Goal: Communication & Community: Answer question/provide support

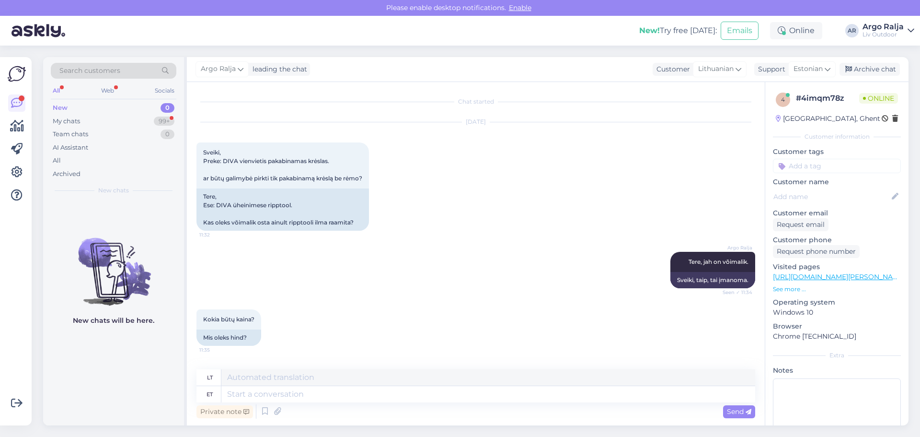
scroll to position [3711, 0]
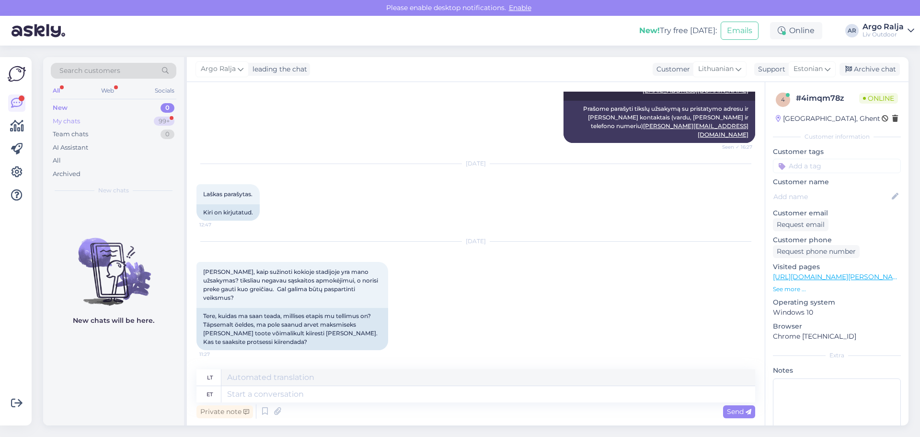
click at [101, 120] on div "My chats 99+" at bounding box center [114, 121] width 126 height 13
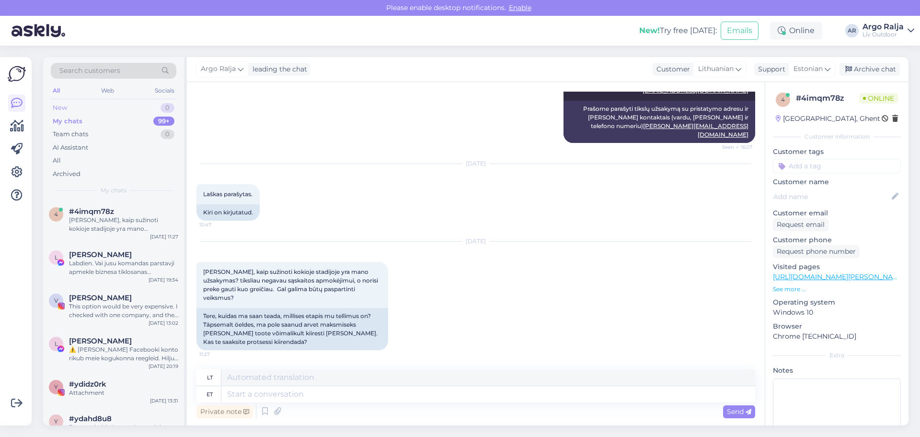
click at [113, 108] on div "New 0" at bounding box center [114, 107] width 126 height 13
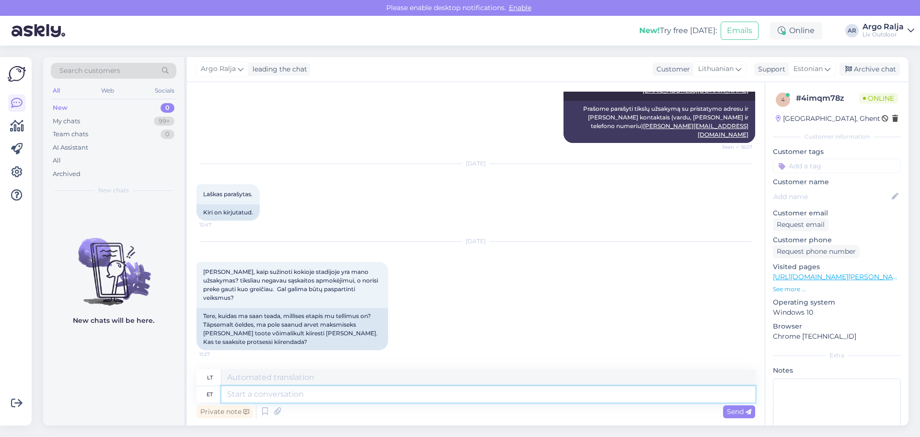
click at [333, 394] on textarea at bounding box center [488, 394] width 534 height 16
drag, startPoint x: 568, startPoint y: 137, endPoint x: 742, endPoint y: 149, distance: 173.9
click at [742, 101] on div "Argo Ralja Palun kirjutage täpne tellimus koos tarne aadressiga ja enda kontakt…" at bounding box center [660, 81] width 192 height 37
copy span "alun kirjutage täpne tellimus koos tarne aadressiga ja enda kontaktidega([PERSO…"
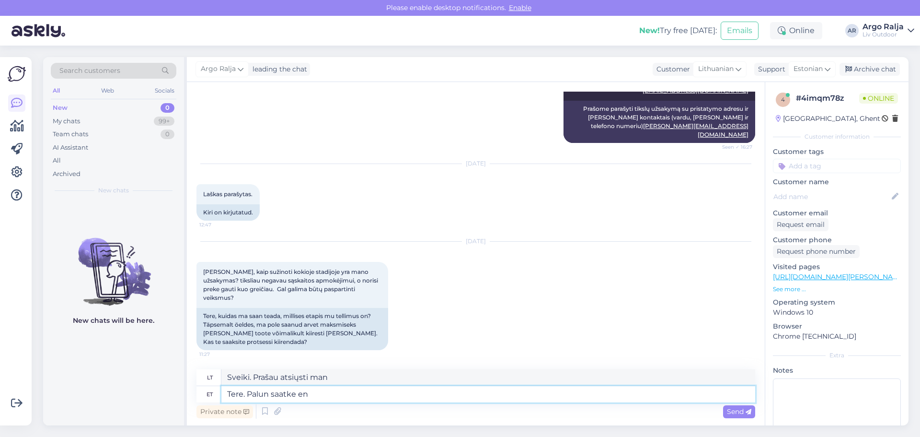
drag, startPoint x: 330, startPoint y: 393, endPoint x: 197, endPoint y: 394, distance: 133.7
click at [195, 394] on div "Chat started [DATE] Sveiki, Preke: DIVA vienvietis pakabinamas krėslas. ar būtų…" at bounding box center [476, 253] width 578 height 343
paste textarea "alun kirjutage täpne tellimus koos tarne aadressiga ja enda kontaktidega([PERSO…"
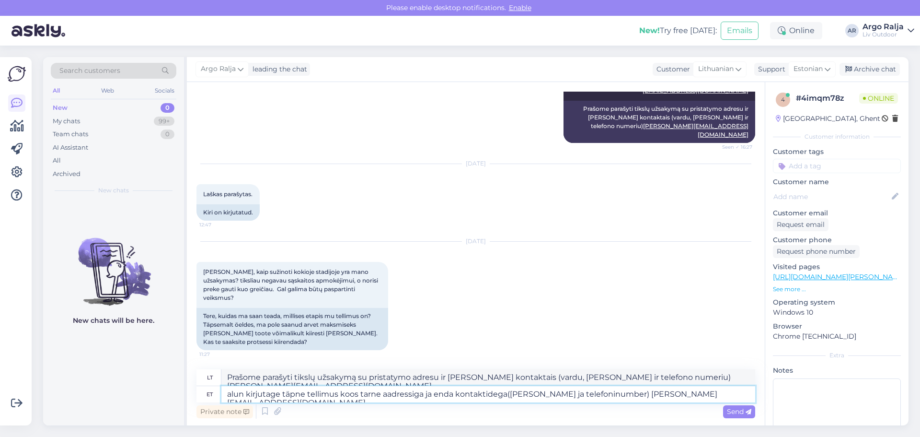
drag, startPoint x: 689, startPoint y: 389, endPoint x: 603, endPoint y: 391, distance: 86.8
click at [603, 391] on textarea "alun kirjutage täpne tellimus koos tarne aadressiga ja enda kontaktidega([PERSO…" at bounding box center [488, 394] width 534 height 16
click at [600, 393] on textarea "alun kirjutage täpne tellimus koos tarne aadressiga ja enda kontaktidega(Nimi j…" at bounding box center [488, 394] width 534 height 16
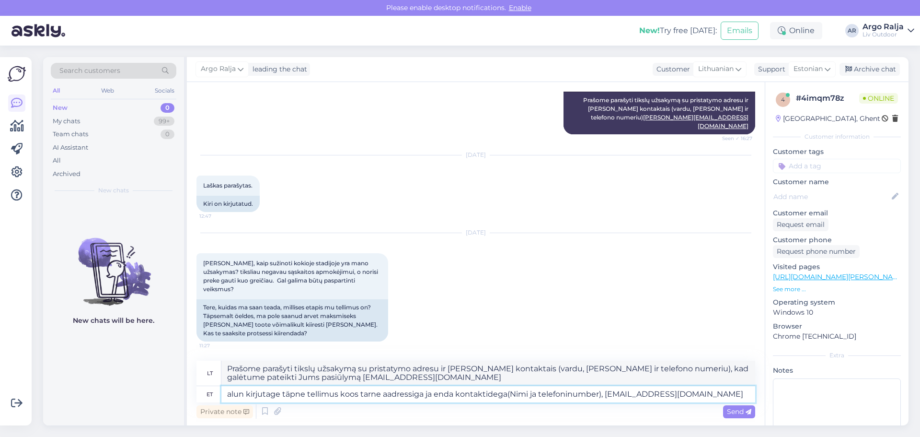
type textarea "alun kirjutage täpne tellimus koos tarne aadressiga ja enda kontaktidega(Nimi j…"
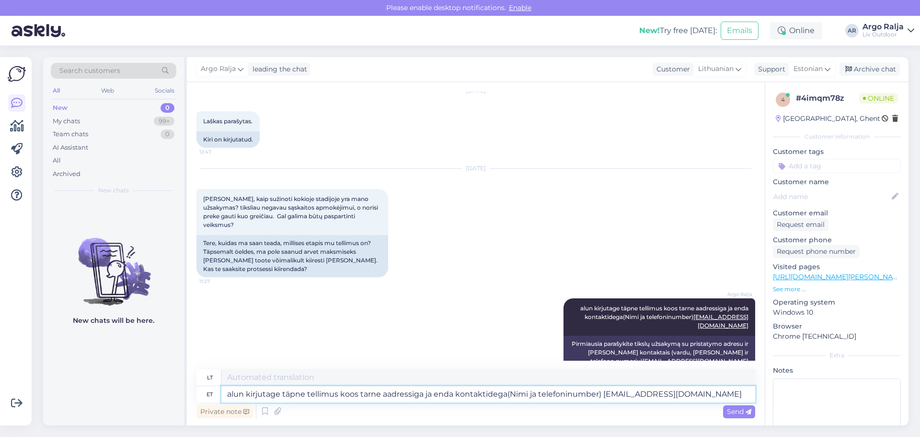
scroll to position [3795, 0]
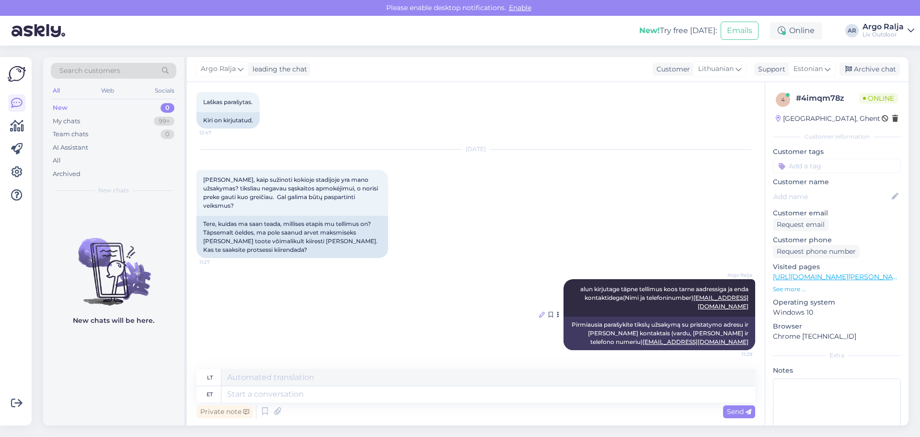
click at [539, 317] on icon at bounding box center [542, 315] width 6 height 6
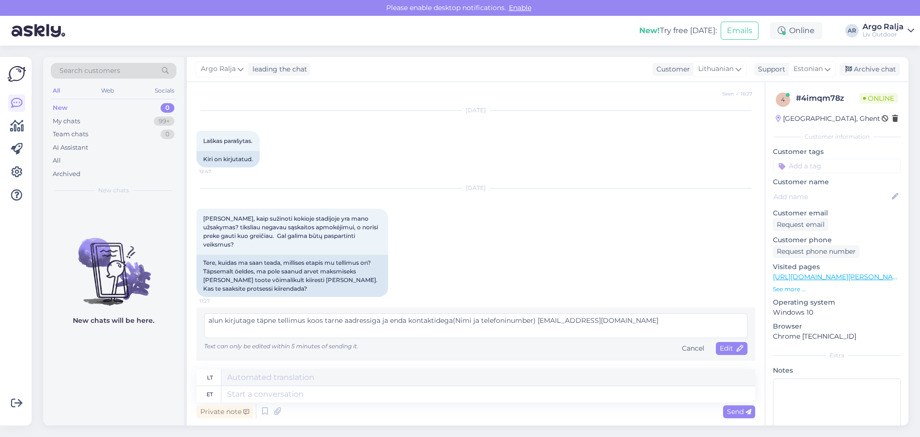
scroll to position [3765, 0]
click at [209, 320] on textarea "alun kirjutage täpne tellimus koos tarne aadressiga ja enda kontaktidega(Nimi j…" at bounding box center [476, 325] width 544 height 25
type textarea "Palun kirjutage täpne tellimus koos tarne aadressiga ja enda kontaktidega(Nimi …"
click at [721, 346] on span "Edit" at bounding box center [732, 348] width 24 height 9
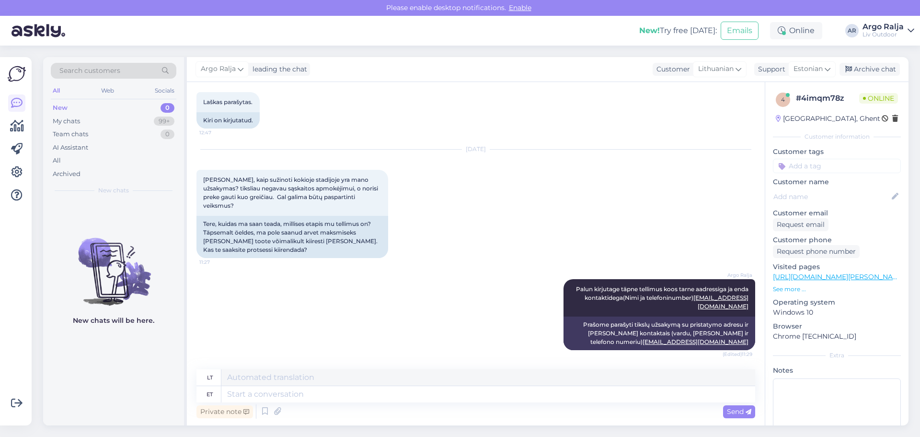
scroll to position [3795, 0]
click at [308, 393] on textarea at bounding box center [488, 394] width 534 height 16
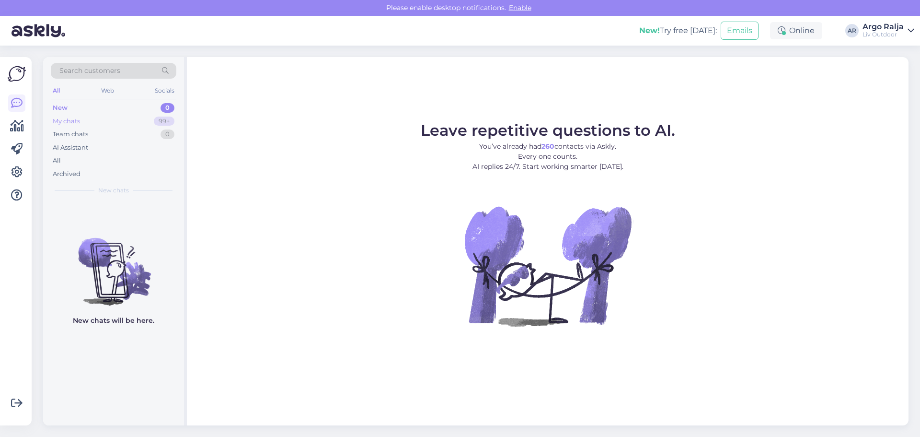
click at [89, 120] on div "My chats 99+" at bounding box center [114, 121] width 126 height 13
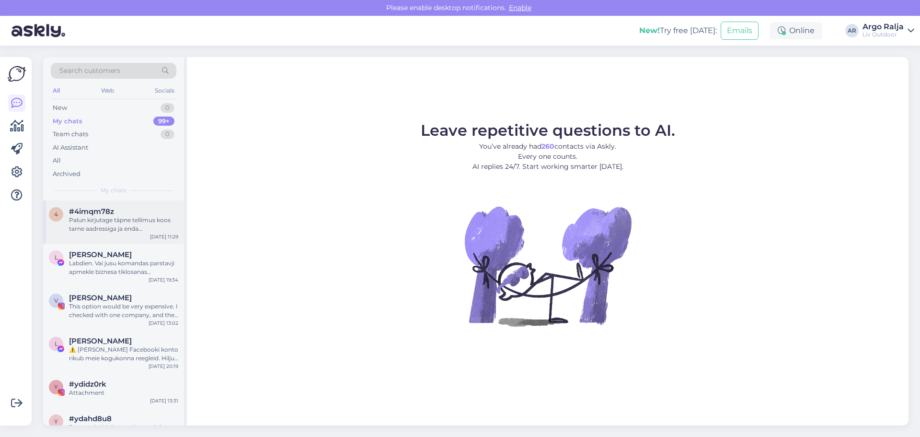
click at [146, 219] on div "Palun kirjutage täpne tellimus koos tarne aadressiga ja enda kontaktidega(Nimi …" at bounding box center [123, 224] width 109 height 17
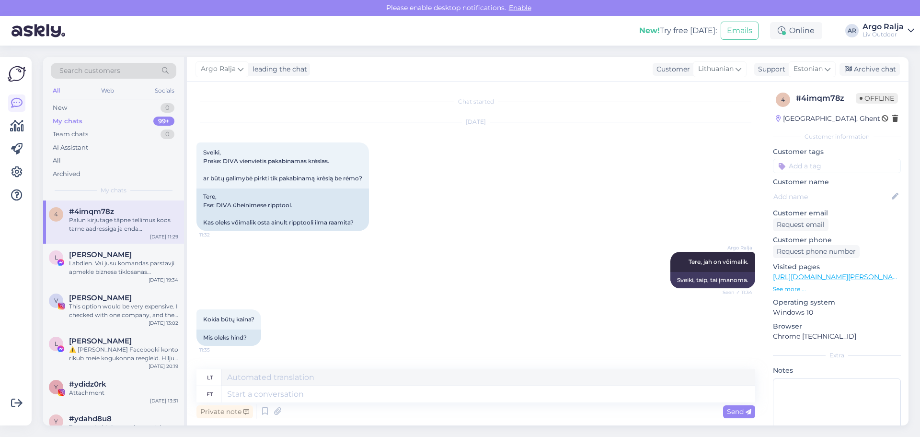
scroll to position [3795, 0]
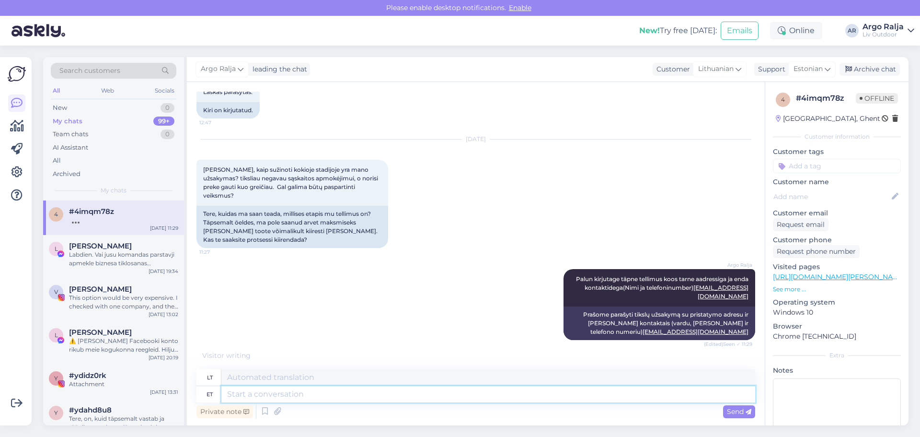
click at [365, 391] on textarea at bounding box center [488, 394] width 534 height 16
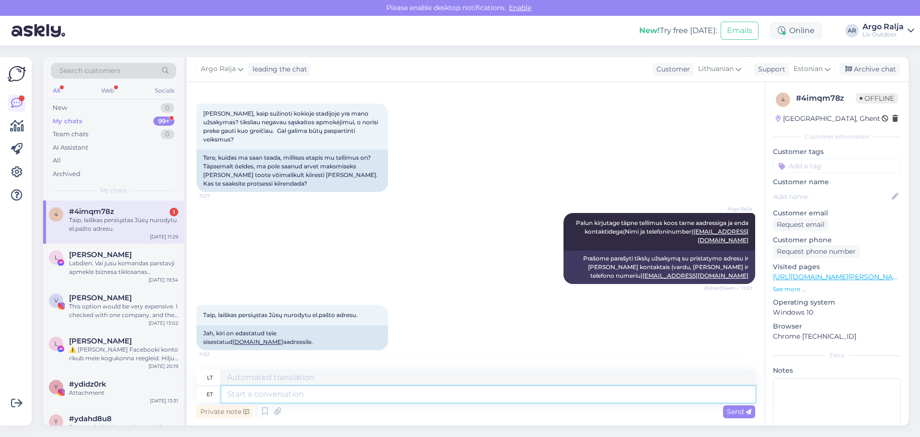
scroll to position [3852, 0]
click at [272, 391] on textarea at bounding box center [488, 394] width 534 height 16
click at [284, 393] on textarea at bounding box center [488, 394] width 534 height 16
type textarea "Suur"
type textarea "Didelis"
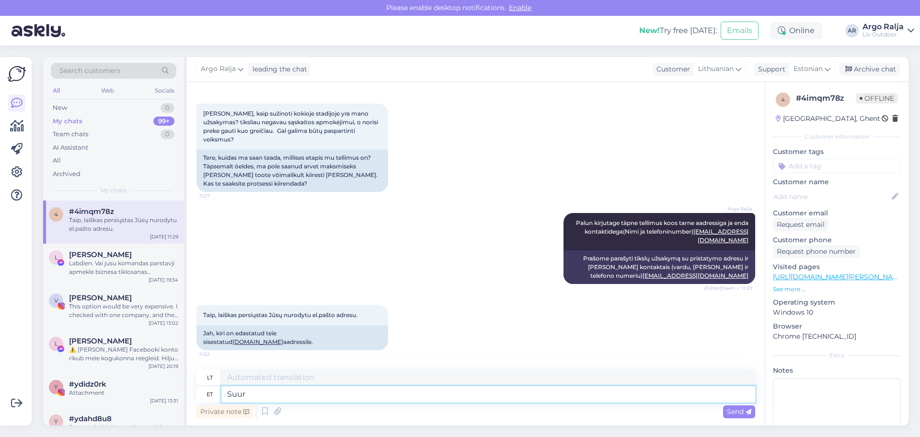
type textarea "Suur t"
type textarea "Didelis T"
type textarea "Suur tänu."
type textarea "Labai ačiū."
type textarea "Suur tänu. Koostam"
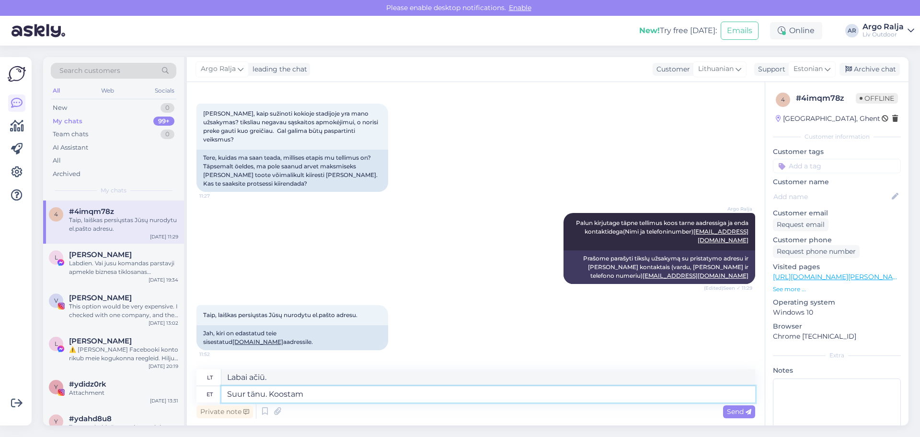
type textarea "Labai ačiū. Surinksime"
type textarea "Suur tänu."
type textarea "Labai ačiū."
type textarea "Suur tänu. Teile saadetakse a"
type textarea "Labai ačiū. Jums bus atsiųsta"
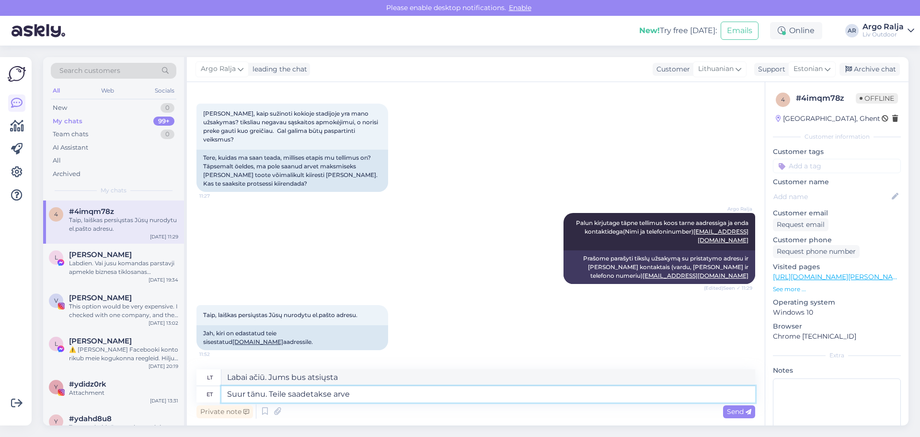
type textarea "Suur tänu. Teile saadetakse arve"
type textarea "Labai ačiū. Jums bus išsiųsta sąskaita faktūra."
type textarea "Suur tänu. Teile saadet"
type textarea "Labai ačiū. Siunčiu jums."
type textarea "Suur tänu. Teile saadetakse arve"
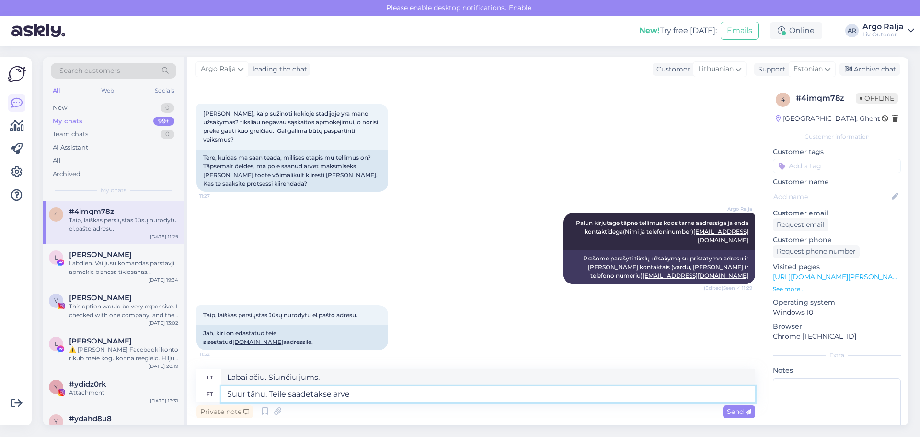
type textarea "Labai ačiū. Jums bus atsiųsta"
type textarea "Suur tänu. Teile saadetakse arve"
type textarea "Labai ačiū. Jums bus išsiųsta sąskaita faktūra."
type textarea "Suur tänu. Teile saadetakse arve meilile"
type textarea "Labai ačiū. Sąskaita faktūra bus išsiųsta į jūsų el. pašto adresą."
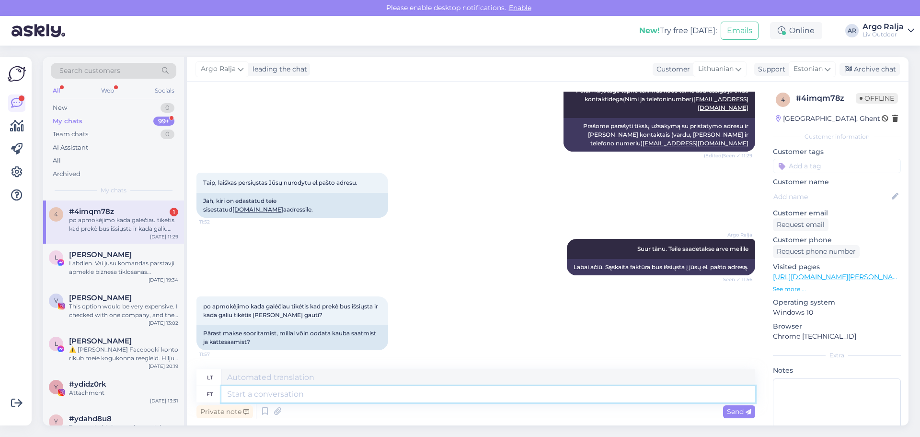
scroll to position [3993, 0]
click at [299, 391] on textarea at bounding box center [488, 394] width 534 height 16
type textarea "Loodetavasti"
type textarea "Tikiuosi"
type textarea "Loodetavasti 3"
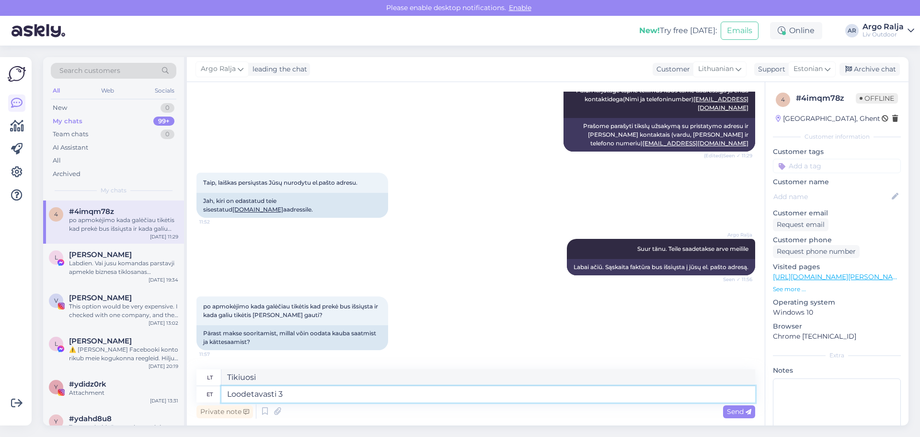
type textarea "Tikiuosi, kad 3"
type textarea "Loodetavasti 3 tööpäeva jo"
type textarea "Tikiuosi, kad 3 darbo dienos"
type textarea "Loodetavasti 3 tööpäeva jooksul"
type textarea "Tikimės, kad per 3 darbo dienas"
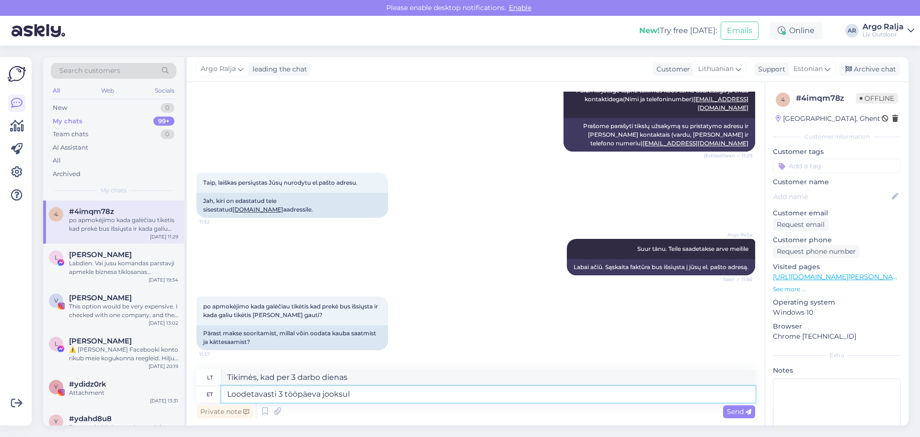
drag, startPoint x: 371, startPoint y: 391, endPoint x: 213, endPoint y: 388, distance: 157.7
click at [213, 388] on div "et Loodetavasti 3 tööpäeva jooksul" at bounding box center [476, 394] width 559 height 16
type textarea "Maksimaalselt"
type textarea "Maksimalus"
type textarea "Maksimaalselt 5 t"
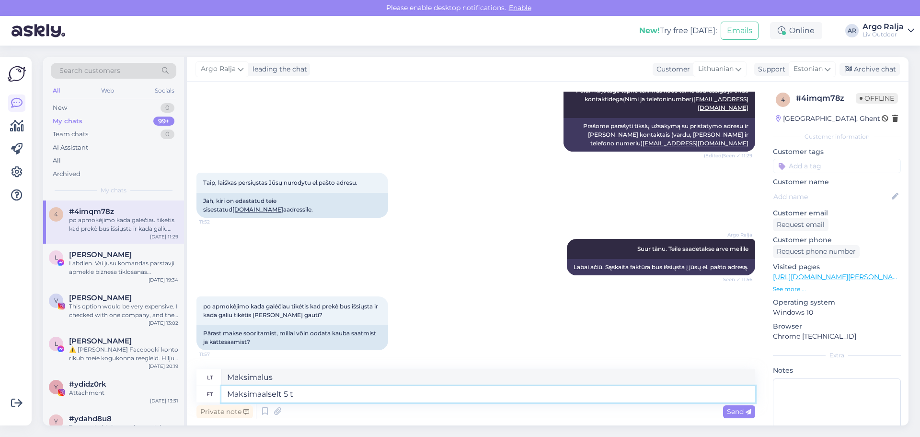
type textarea "Daugiausia 5"
type textarea "Maksimaalselt 5 tööpäeva j"
type textarea "Daugiausia 5 darbo dienos"
type textarea "Maksimaalselt 5 tööpäeva jooksul"
type textarea "Per ne daugiau kaip 5 darbo dienas"
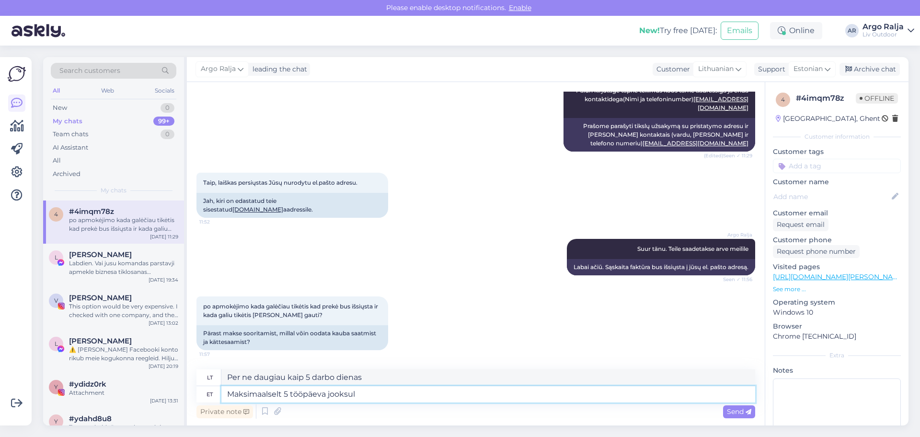
drag, startPoint x: 394, startPoint y: 391, endPoint x: 222, endPoint y: 390, distance: 171.1
click at [222, 390] on textarea "Maksimaalselt 5 tööpäeva jooksul" at bounding box center [488, 394] width 534 height 16
click at [371, 394] on textarea "Maksimaalselt 5 tööpäeva jooksul" at bounding box center [488, 394] width 534 height 16
type textarea "Maksimaalselt 5 töö"
type textarea "Daugiausia 5 darbo dienos"
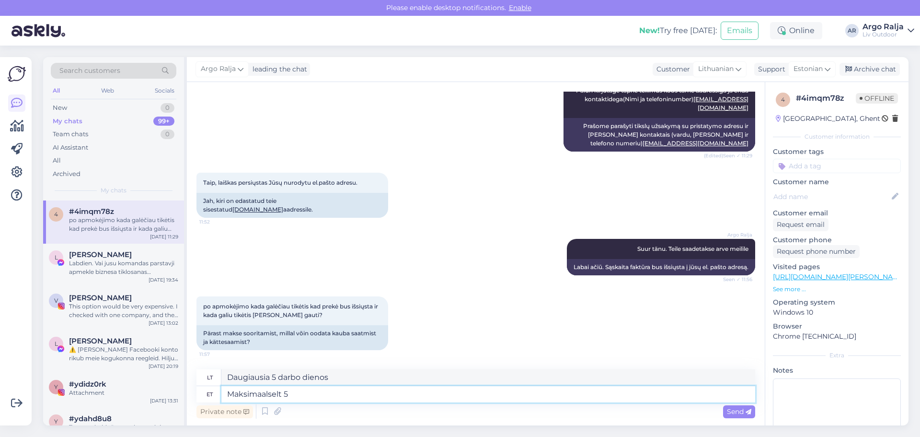
type textarea "Maksimaalselt 5"
type textarea "Daugiausia 5"
type textarea "Maksimaalselt"
type textarea "Maksimalus"
type textarea "Maksimaalselt 3 t"
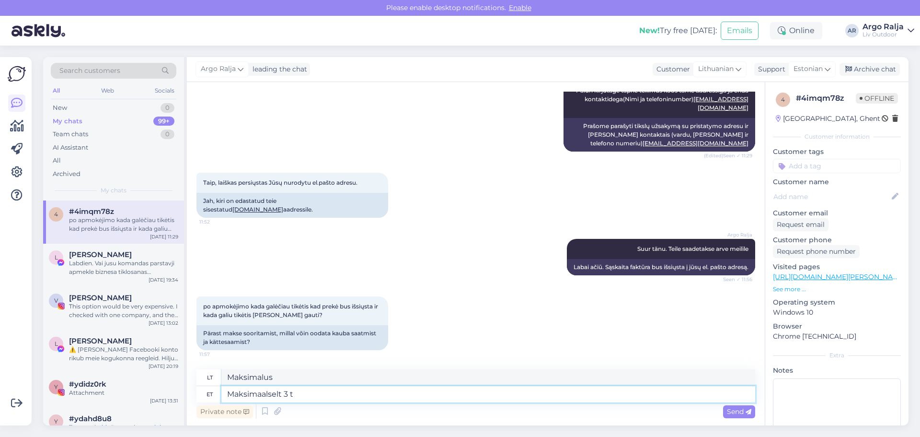
type textarea "Daugiausia 3"
type textarea "Maksimaalselt 3 tööpäeva"
type textarea "Daugiausia 3 darbo dienos"
type textarea "Maksimaalselt 3 tööpäeva jooksul"
type textarea "Per ne daugiau kaip 3 darbo dienas"
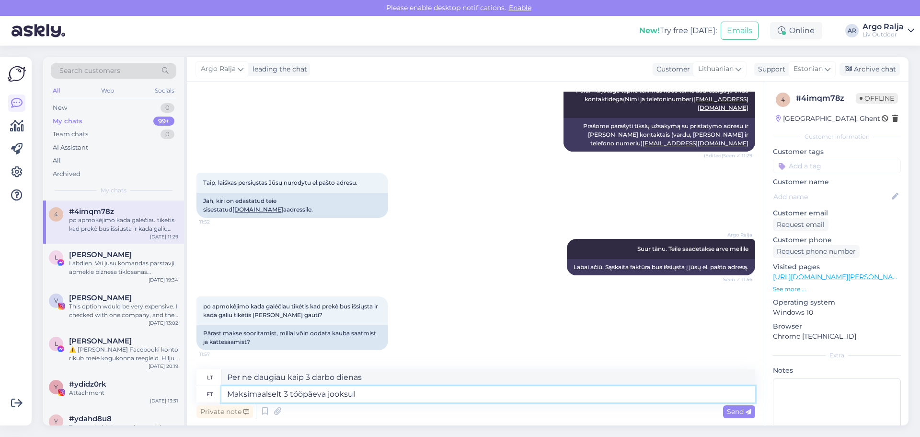
click at [371, 394] on textarea "Maksimaalselt 3 tööpäeva jooksul" at bounding box center [488, 394] width 534 height 16
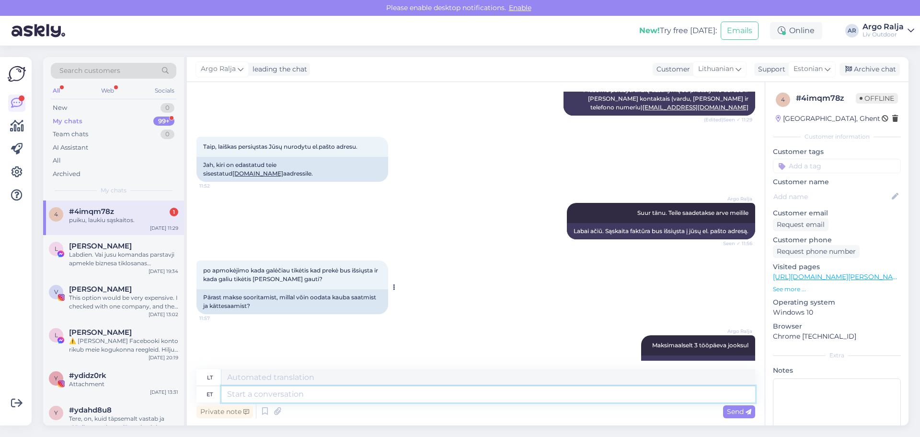
scroll to position [3916, 0]
click at [487, 397] on textarea at bounding box center [488, 394] width 534 height 16
type textarea "Laura w"
type textarea "Laura"
type textarea "Laura will"
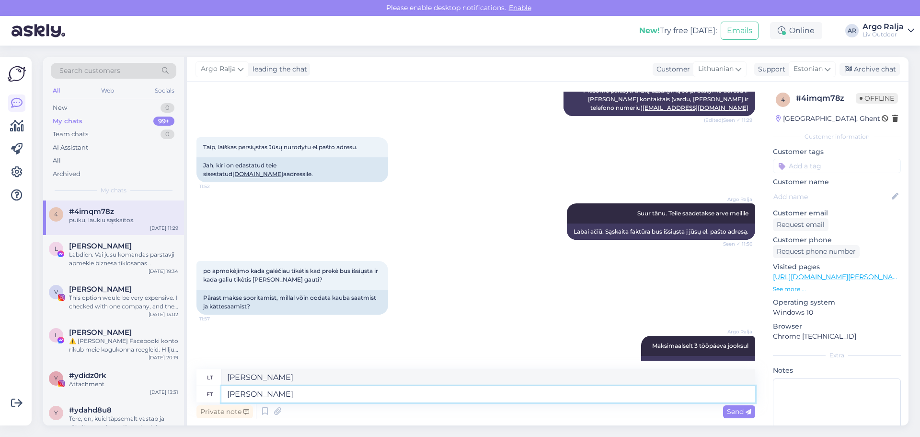
type textarea "Laura bus"
type textarea "Lau"
type textarea "Laura"
type textarea "L"
type textarea "Laura bus"
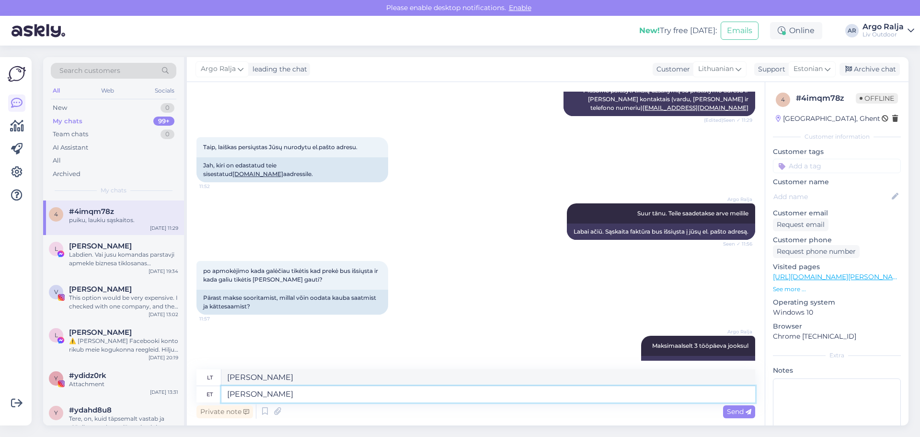
type textarea "Laura w"
type textarea "Laura"
type textarea "Laura võtab"
type textarea "Laura ima"
type textarea "Laura võtab teiega va"
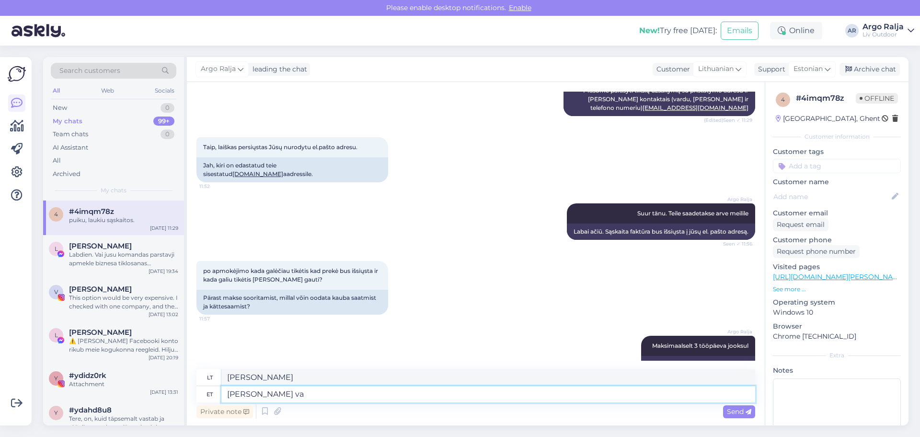
type textarea "Laura tave pasiims su savimi."
type textarea "Laura võtab teiega varsti"
type textarea "Laura greitai bus su tavimi."
type textarea "Laura võtab teiega"
type textarea "Laura tave pasiims su savimi."
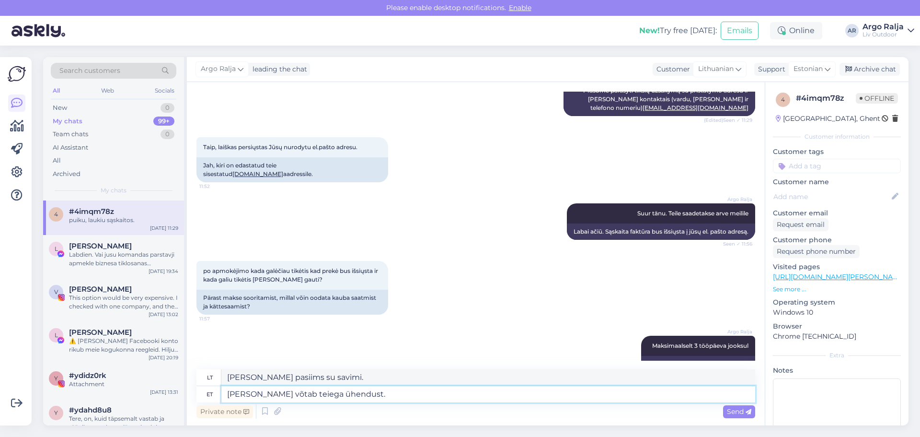
type textarea "Laura võtab teiega ühendust."
type textarea "Laura su jumis susisieks."
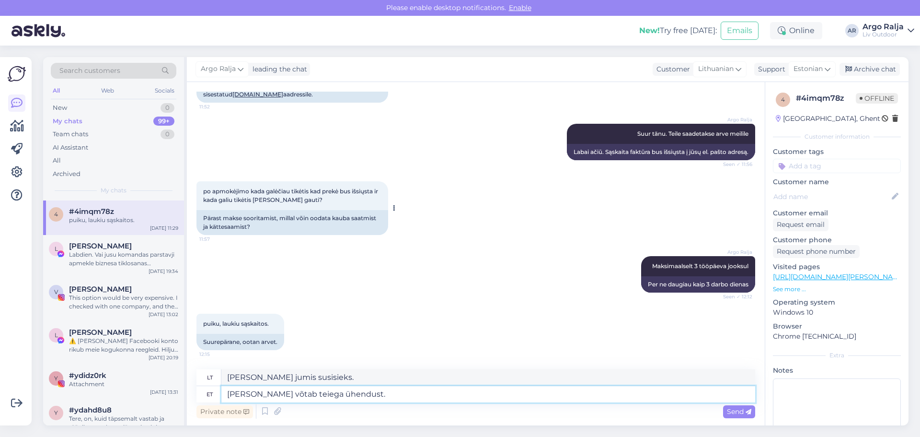
scroll to position [4108, 0]
type textarea "Laura võtab teiega ühendust meili te"
type textarea "Laura su jumis susisieks el. paštu."
type textarea "Laura võtab teiega ühendust meili teel ja s"
type textarea "Laura su jumis susisieks el. paštu ir"
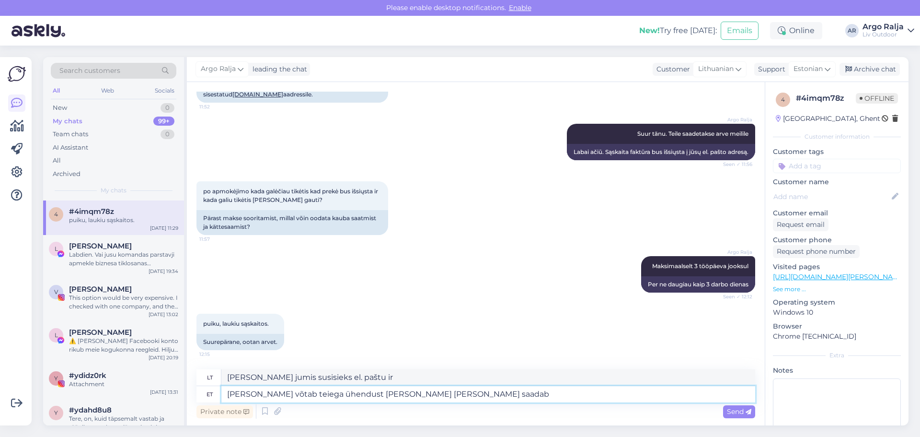
type textarea "Laura võtab teiega ühendust meili teel ja saadab a"
type textarea "Laura su jumis susisieks el. paštu ir atsiųs"
type textarea "Laura võtab teiega ühendust meili teel ja saadab arve"
type textarea "Laura susisieks su jumis el. paštu ir atsiųs sąskaitą faktūrą."
type textarea "Laura võtab teiega ühendust meili teel ja saadab arve koos m"
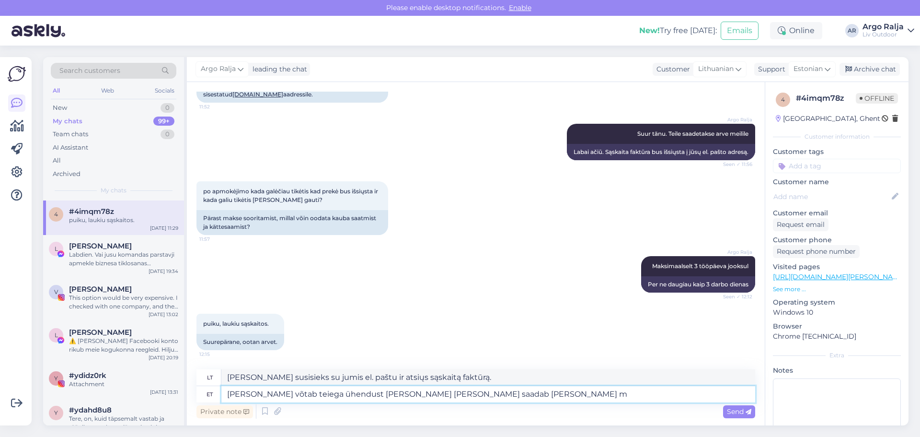
type textarea "Laura susisieks su jumis el. paštu ir atsiųs sąskaitą faktūrą kartu su"
type textarea "Laura võtab teiega ühendust meili teel ja saadab arve koos muu in"
type textarea "Laura susisieks su jumis el. paštu ir atsiųs sąskaitą faktūrą kartu su kitais"
type textarea "Laura võtab teiega ühendust meili teel ja saadab arve koos muu informatsiooniga."
type textarea "Laura susisieks su jumis el. paštu ir atsiųs sąskaitą faktūrą kartu su kita inf…"
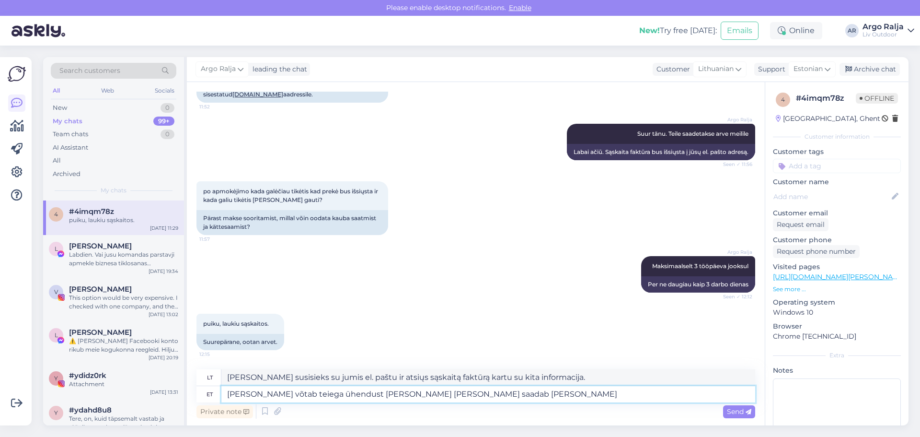
type textarea "Laura võtab teiega ühendust meili teel ja saadab arve ko"
type textarea "Laura susisieks su jumis el. paštu ir atsiųs sąskaitą faktūrą kartu su kitais"
type textarea "Laura võtab teiega ühendust meili teel ja saadab"
type textarea "Laura susisieks su jumis el. paštu ir atsiųs sąskaitą faktūrą kartu su"
type textarea "Laura võtab teiega ühendust meili teel ja saad"
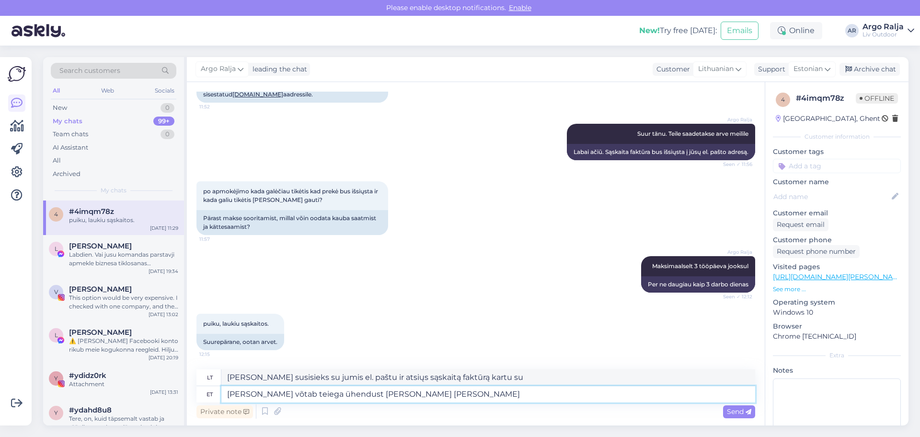
type textarea "Laura susisieks su jumis el. paštu ir atsiųs sąskaitą faktūrą."
type textarea "Laura võtab teiega ühendust meili teel ja"
type textarea "Laura su jumis susisieks el. paštu ir"
type textarea "Laura võtab teiega ühendust meili teel"
type textarea "Laura su jumis susisieks el. paštu."
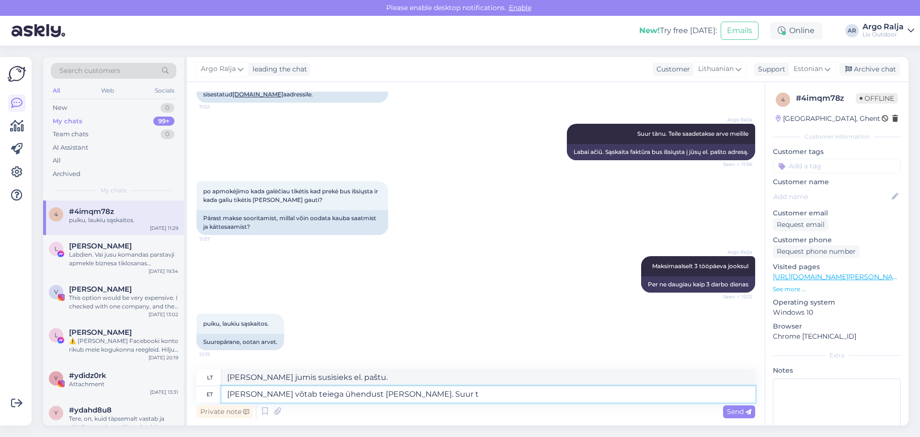
type textarea "Laura võtab teiega ühendust meili teel. Suur tä"
type textarea "Laura su jumis susisieks el. paštu. Didelis"
type textarea "Laura võtab teiega ühendust meili teel. Suur tänu"
type textarea "Laura su jumis susisieks el. paštu. Labai ačiū."
type textarea "Laura võtab teiega ühendust meili teel. Suur tänu ja ke"
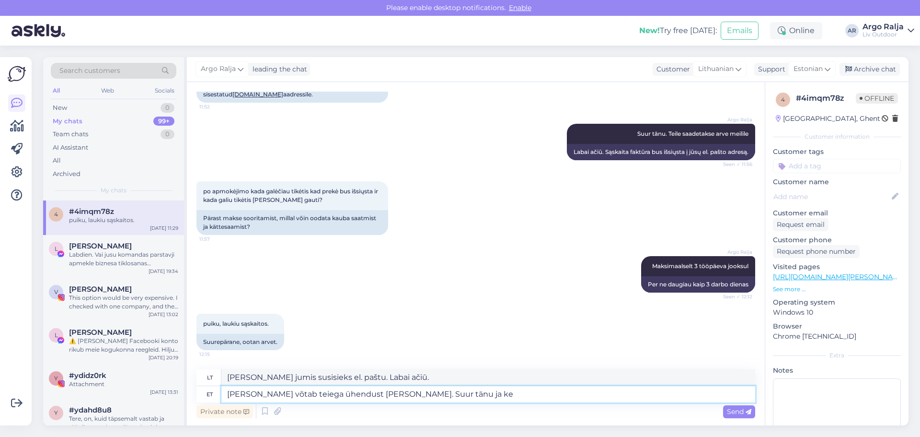
type textarea "Laura su jumis susisieks el. paštu. Ačiū ir"
type textarea "Laura võtab teiega ühendust meili teel. Suur tänu ja kena p"
type textarea "Laura su jumis susisieks el. paštu. Labai ačiū ir malonu."
type textarea "Laura võtab teiega ühendust meili teel. Suur tänu ja kena päeva j"
type textarea "Laura susisieks su jumis el. paštu. Labai ačiū ir geros dienos."
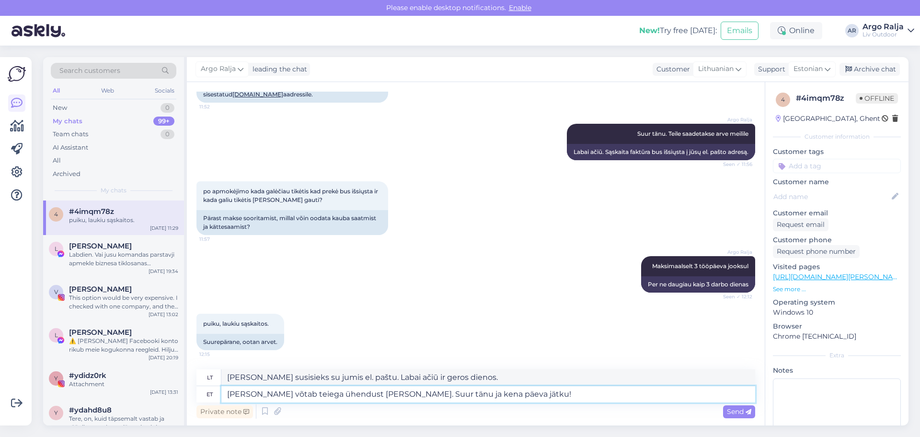
type textarea "Laura võtab teiega ühendust meili teel. Suur tänu ja kena päeva jätku!"
type textarea "Laura su jumis susisieks el. paštu. Labai ačiū ir geros dienos!"
click at [534, 395] on textarea "Laura võtab teiega ühendust meili teel. Suur tänu ja kena päeva jätku!" at bounding box center [488, 394] width 534 height 16
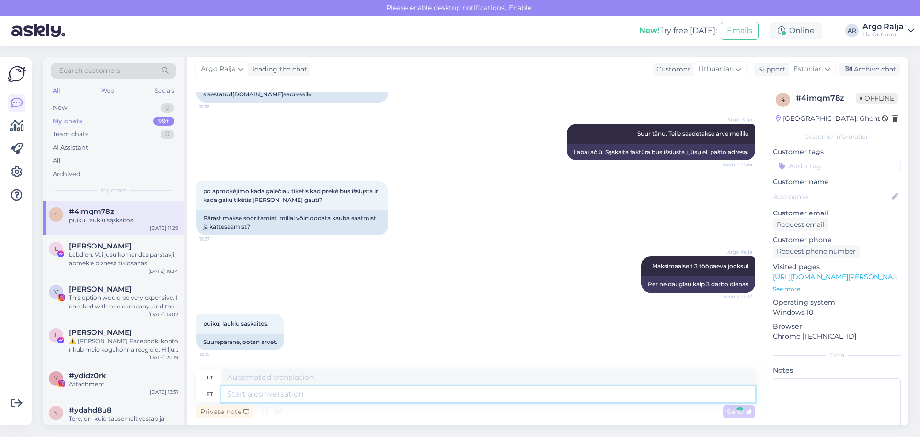
scroll to position [4174, 0]
